Goal: Transaction & Acquisition: Book appointment/travel/reservation

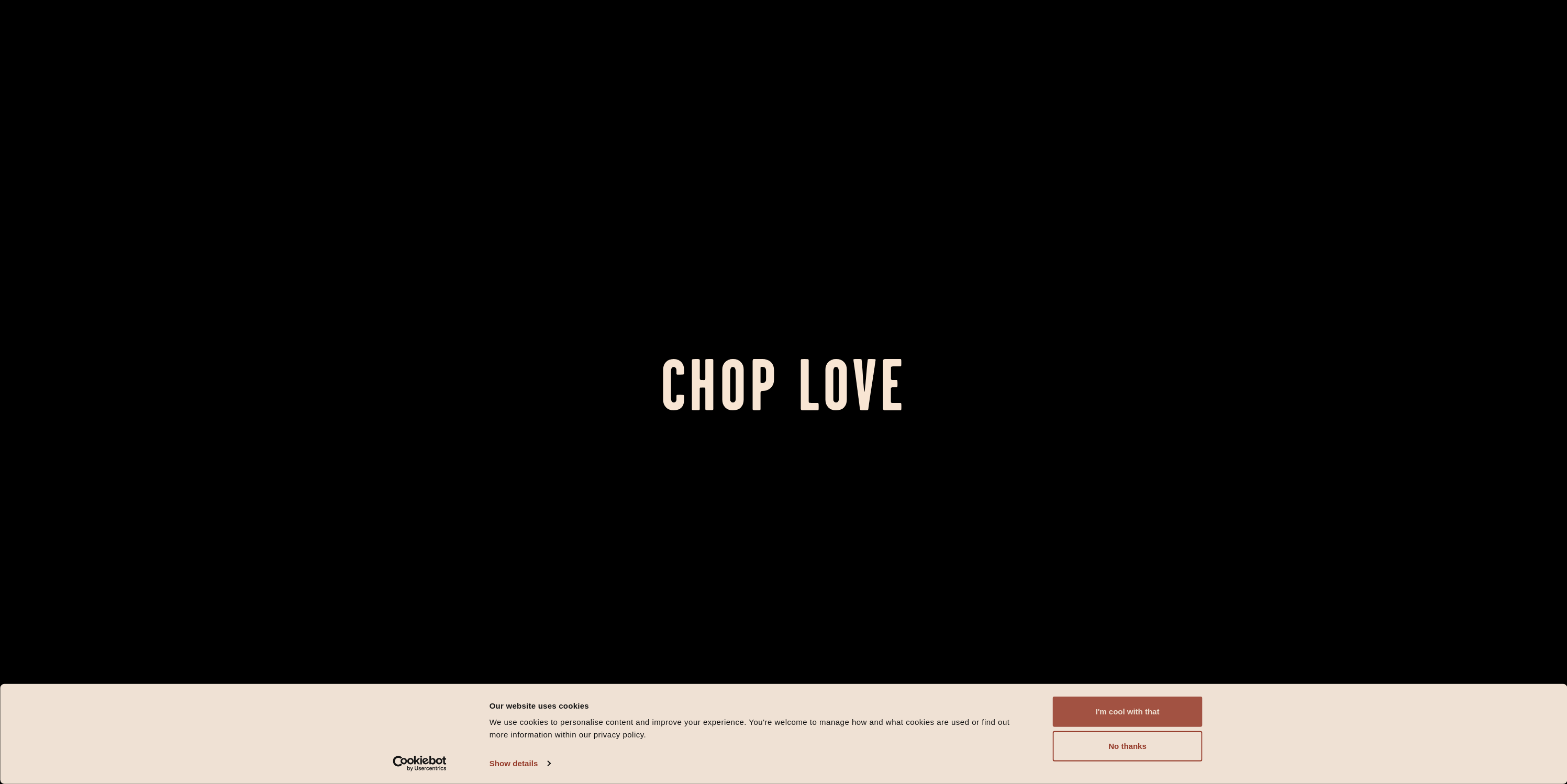
click at [1117, 707] on button "I'm cool with that" at bounding box center [1128, 712] width 150 height 30
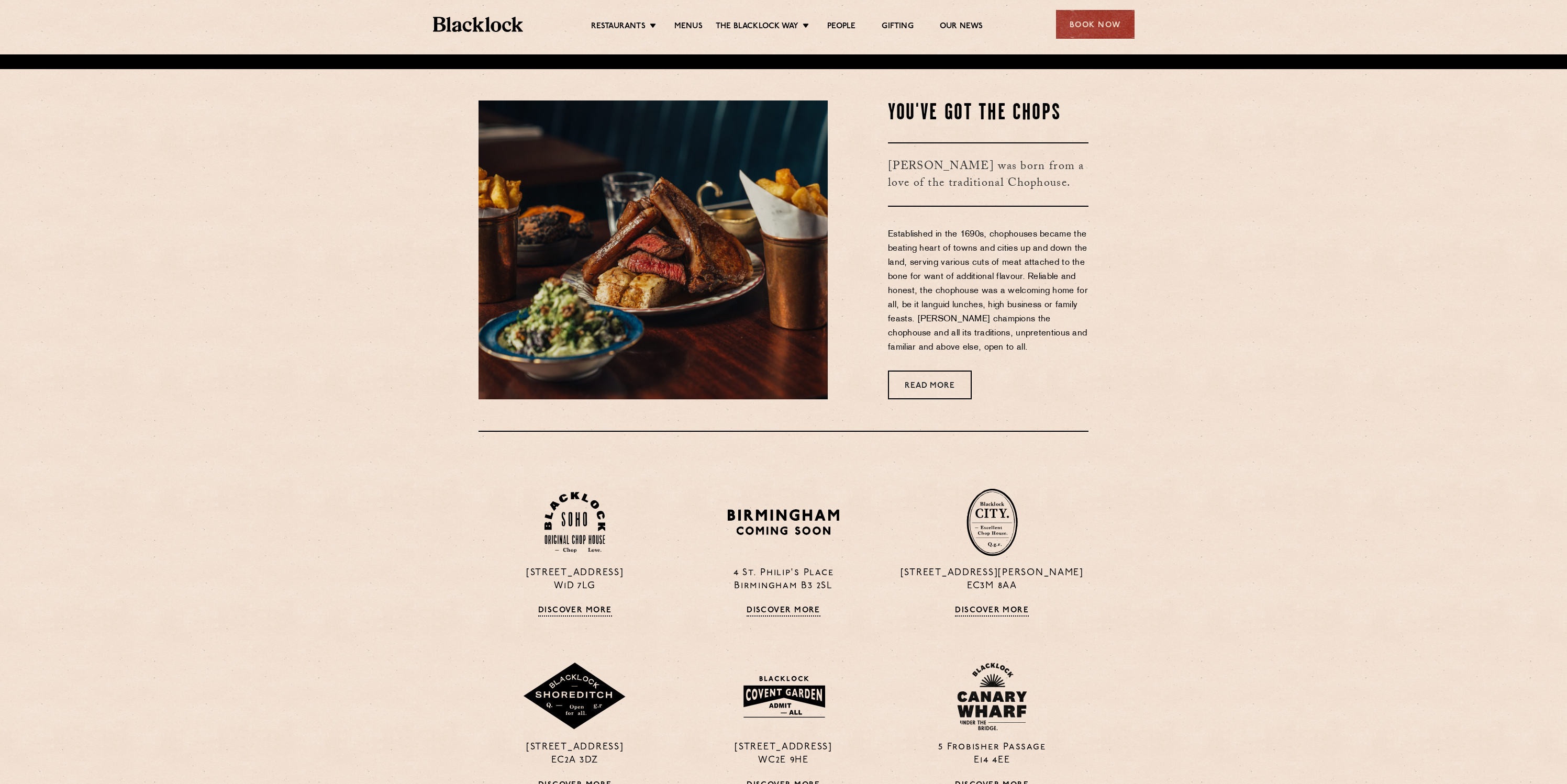
scroll to position [879, 0]
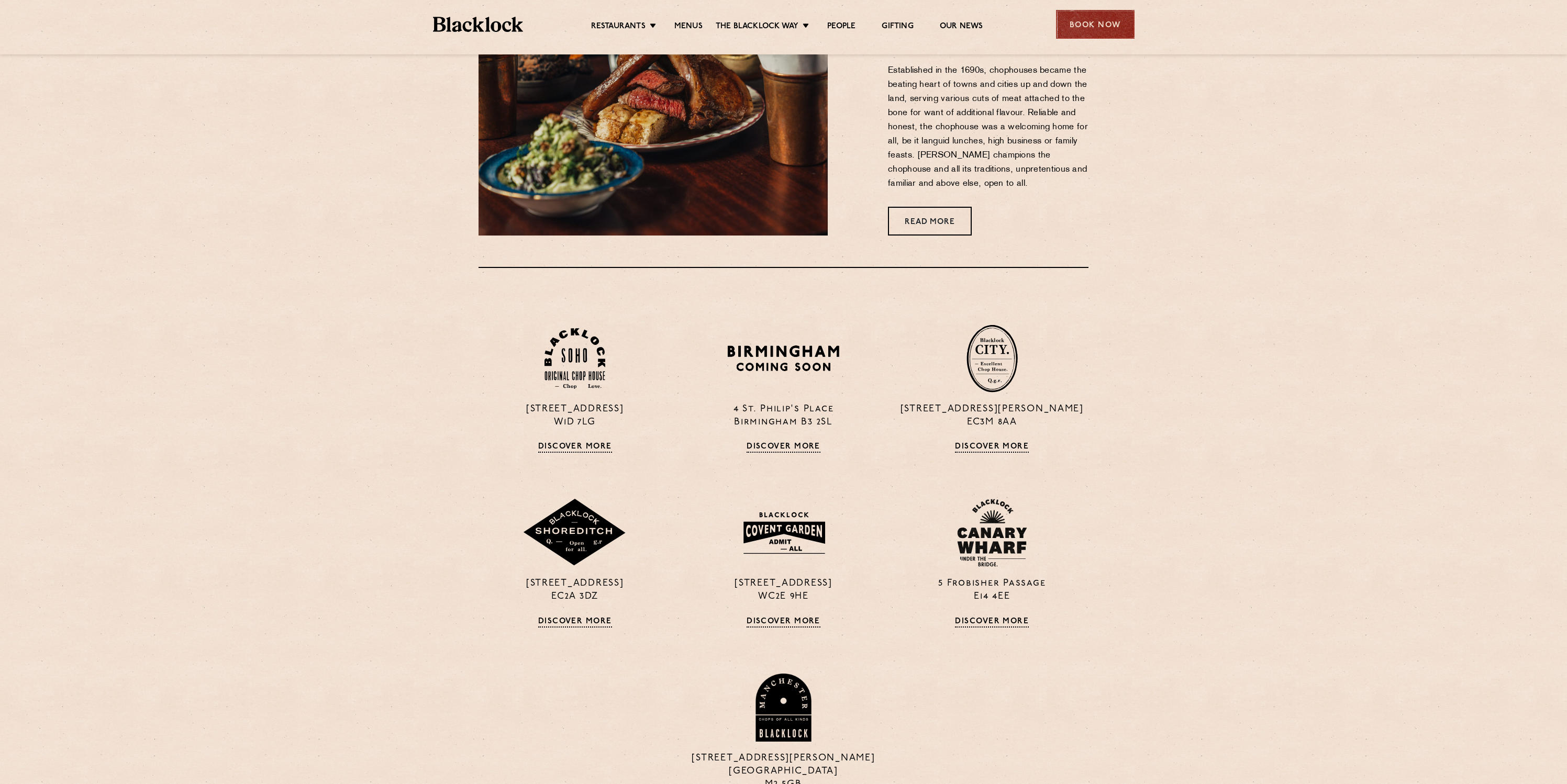
click at [1096, 30] on div "Book Now" at bounding box center [1095, 24] width 78 height 29
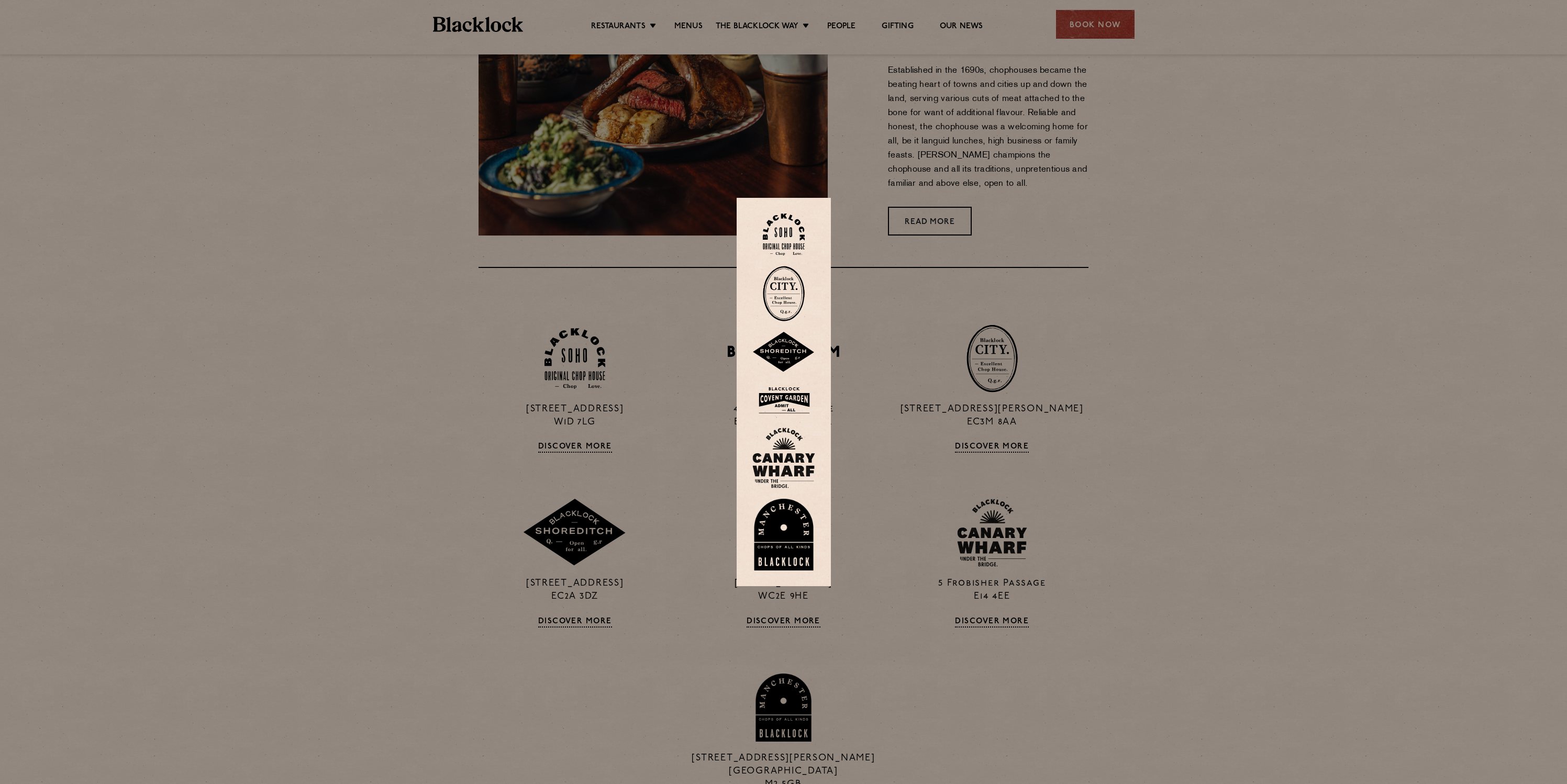
click at [1270, 280] on div at bounding box center [784, 392] width 1567 height 784
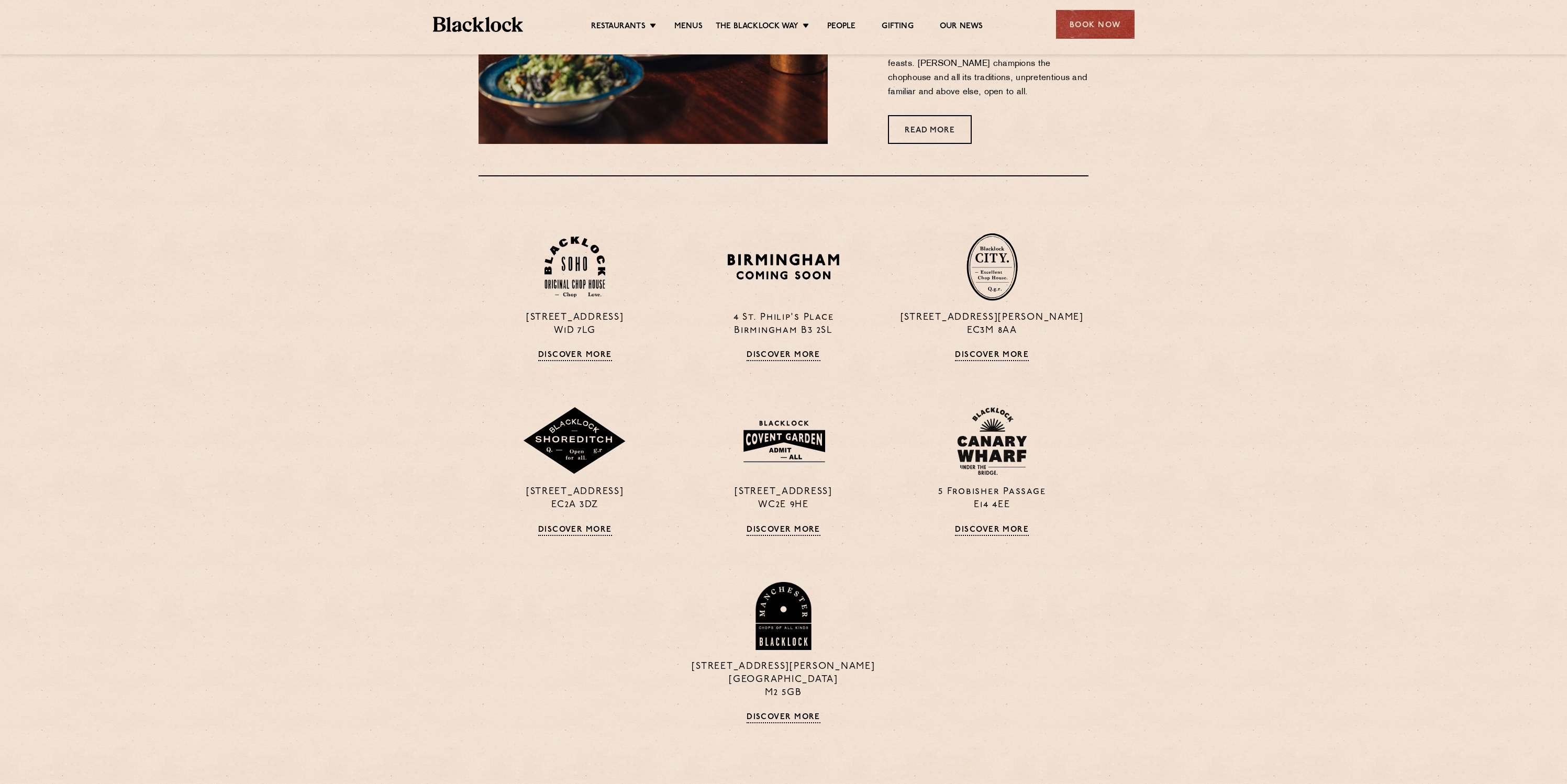
scroll to position [453, 0]
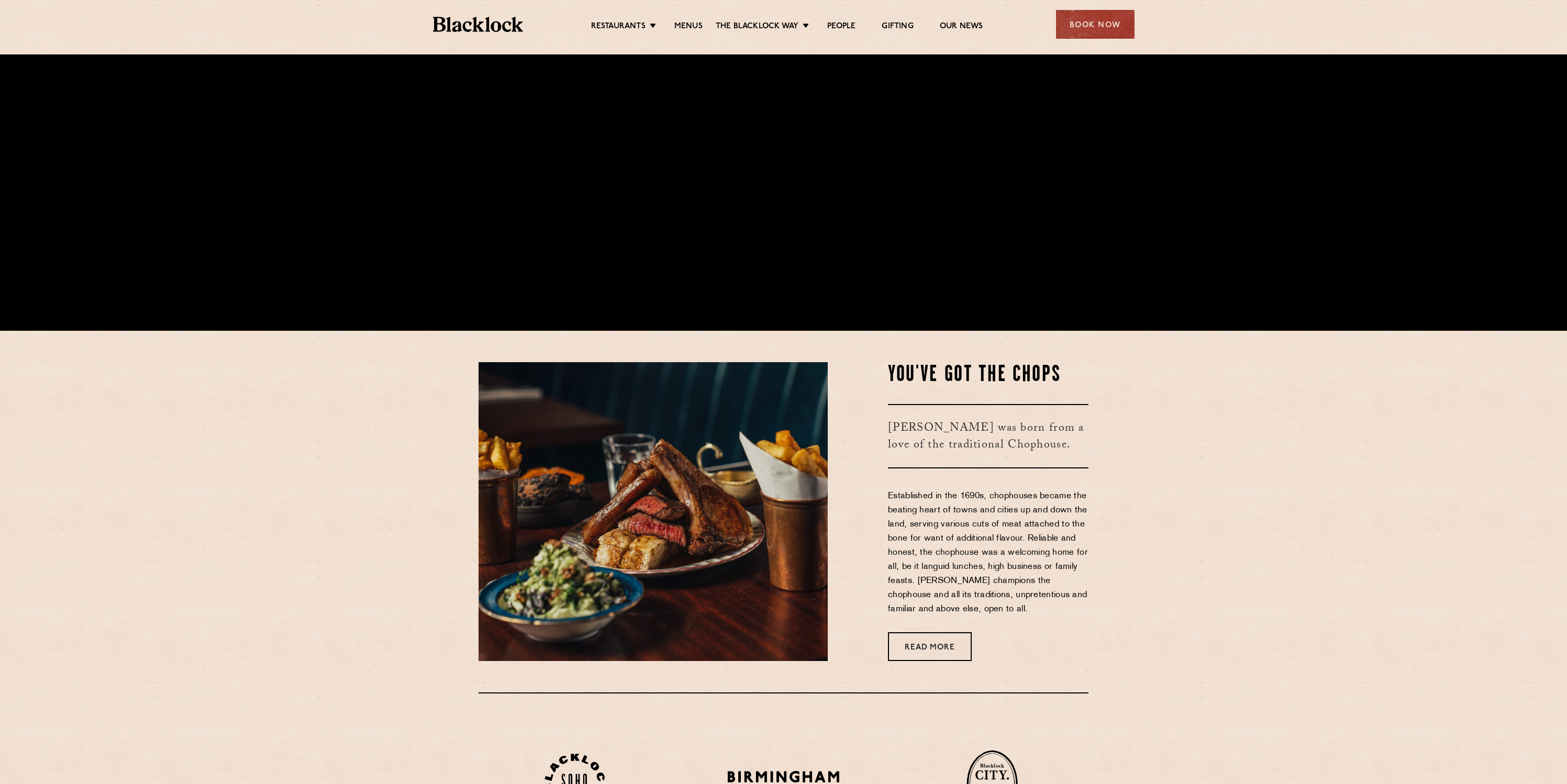
click at [1134, 28] on div "Restaurants [GEOGRAPHIC_DATA] [GEOGRAPHIC_DATA] [GEOGRAPHIC_DATA] [GEOGRAPHIC_D…" at bounding box center [784, 23] width 733 height 47
click at [1107, 27] on div "Book Now" at bounding box center [1095, 24] width 78 height 29
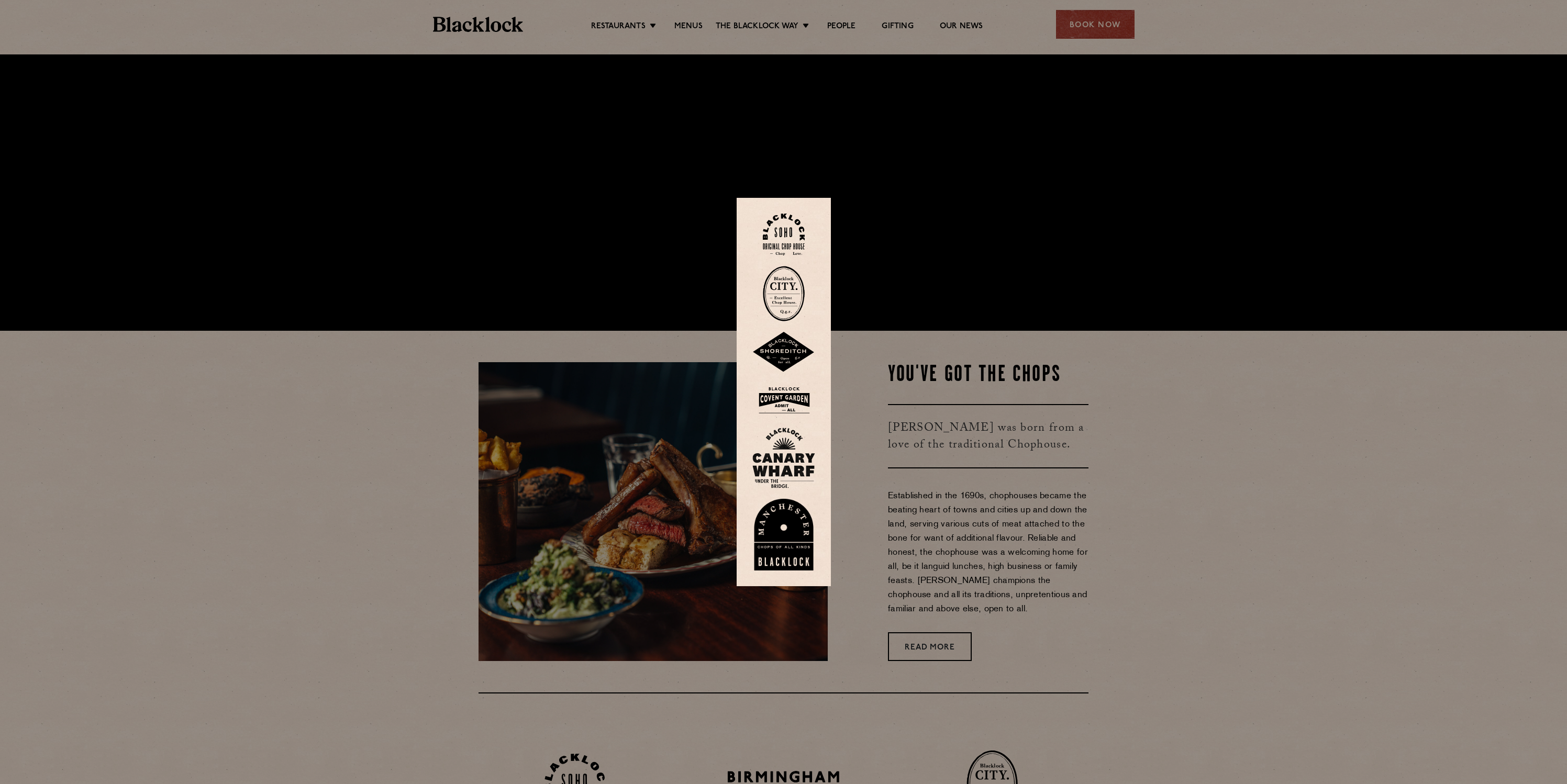
click at [792, 344] on img at bounding box center [784, 352] width 63 height 41
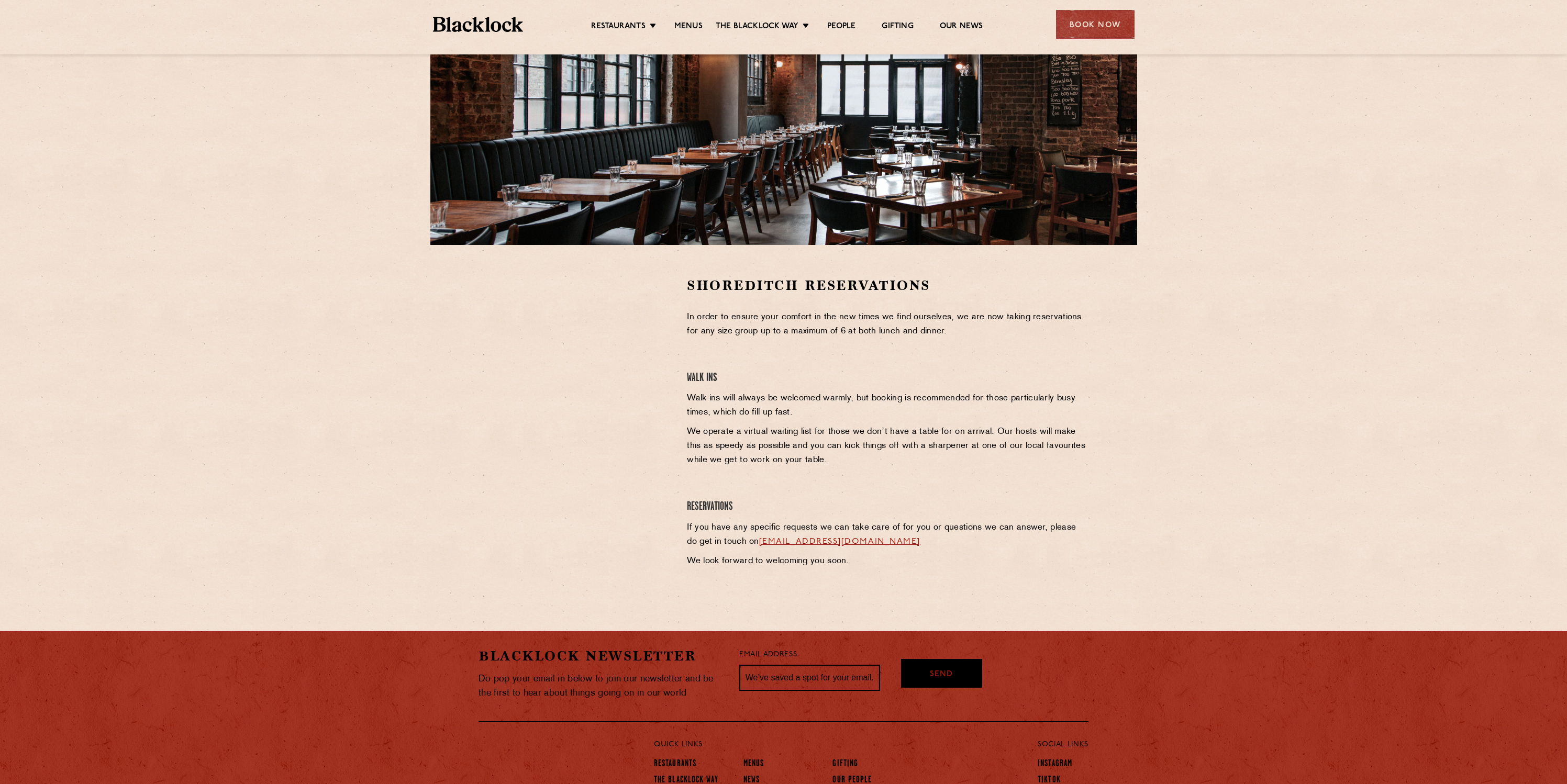
scroll to position [209, 0]
